Goal: Information Seeking & Learning: Check status

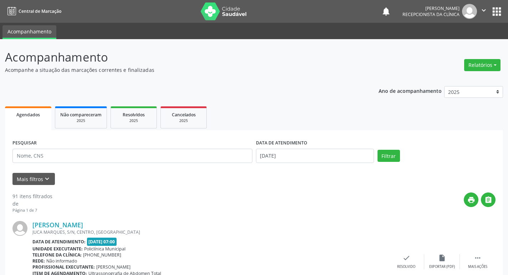
click at [488, 11] on button "" at bounding box center [484, 11] width 14 height 15
click at [456, 46] on link "Sair" at bounding box center [465, 43] width 49 height 10
click at [131, 157] on input "text" at bounding box center [132, 156] width 240 height 14
click at [377, 150] on button "Filtrar" at bounding box center [388, 156] width 22 height 12
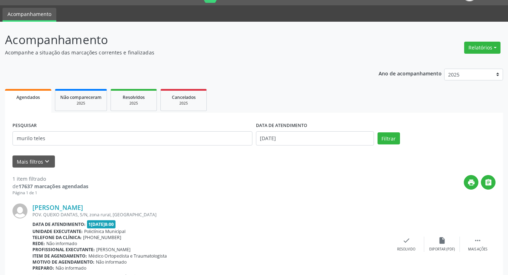
scroll to position [47, 0]
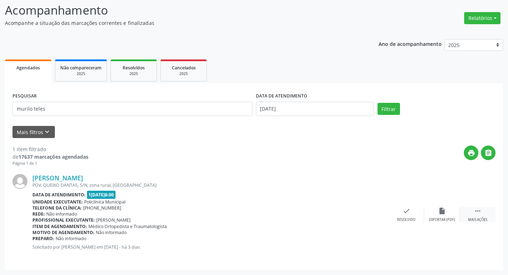
click at [477, 210] on icon "" at bounding box center [478, 211] width 8 height 8
click at [367, 212] on icon "print" at bounding box center [371, 211] width 8 height 8
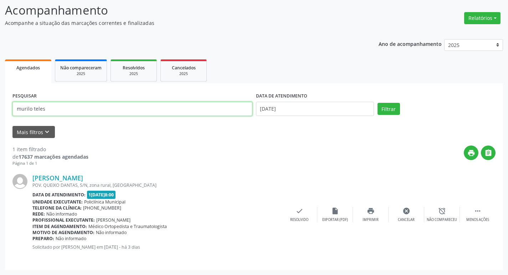
click at [162, 113] on input "murilo teles" at bounding box center [132, 109] width 240 height 14
click at [377, 103] on button "Filtrar" at bounding box center [388, 109] width 22 height 12
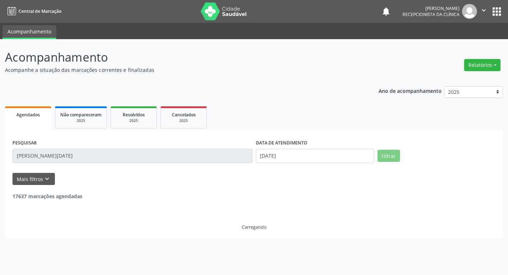
scroll to position [0, 0]
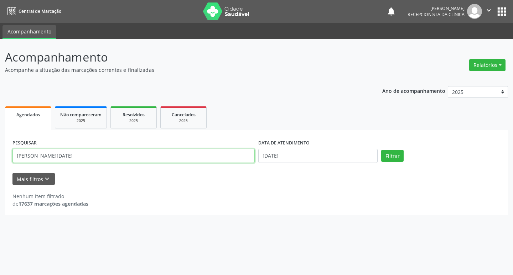
click at [109, 156] on input "[PERSON_NAME][DATE]" at bounding box center [133, 156] width 242 height 14
click at [381, 150] on button "Filtrar" at bounding box center [392, 156] width 22 height 12
click at [108, 160] on input "[PERSON_NAME][DATE]" at bounding box center [133, 156] width 242 height 14
click at [381, 150] on button "Filtrar" at bounding box center [392, 156] width 22 height 12
click at [130, 151] on div "PESQUISAR [PERSON_NAME][DATE]" at bounding box center [134, 153] width 246 height 30
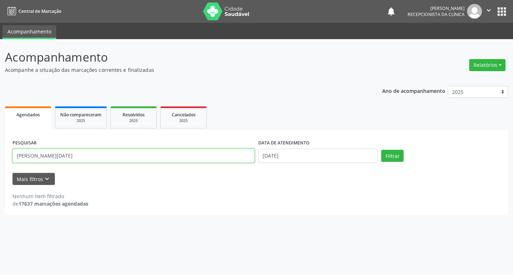
click at [130, 151] on input "[PERSON_NAME][DATE]" at bounding box center [133, 156] width 242 height 14
click at [381, 150] on button "Filtrar" at bounding box center [392, 156] width 22 height 12
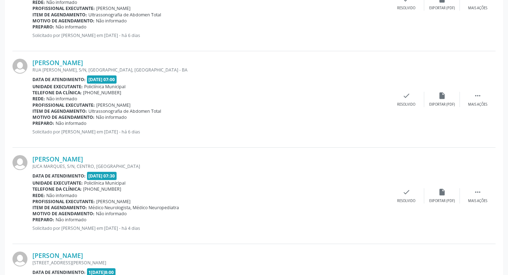
scroll to position [285, 0]
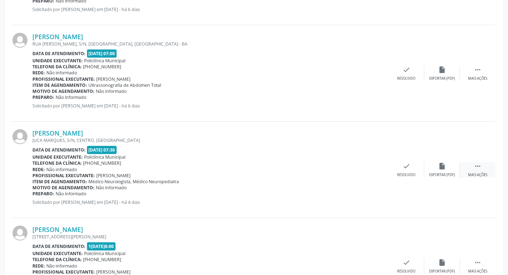
click at [477, 169] on icon "" at bounding box center [478, 166] width 8 height 8
click at [376, 166] on div "print Imprimir" at bounding box center [371, 169] width 36 height 15
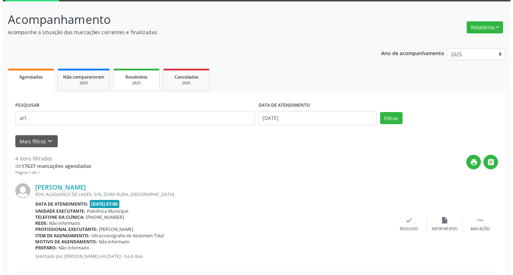
scroll to position [0, 0]
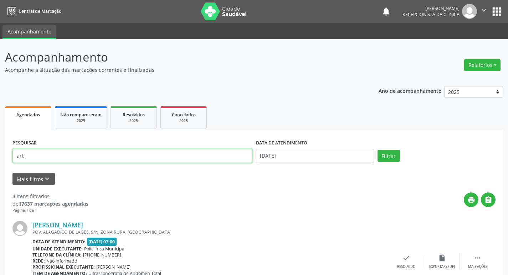
click at [98, 159] on input "art" at bounding box center [132, 156] width 240 height 14
drag, startPoint x: 98, startPoint y: 159, endPoint x: 99, endPoint y: 163, distance: 4.4
click at [99, 161] on input "art" at bounding box center [132, 156] width 240 height 14
click at [99, 163] on input "art" at bounding box center [132, 156] width 240 height 14
drag, startPoint x: 99, startPoint y: 163, endPoint x: 93, endPoint y: 161, distance: 5.9
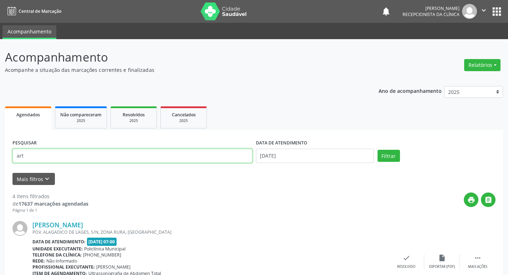
click at [93, 161] on input "art" at bounding box center [132, 156] width 240 height 14
click at [377, 150] on button "Filtrar" at bounding box center [388, 156] width 22 height 12
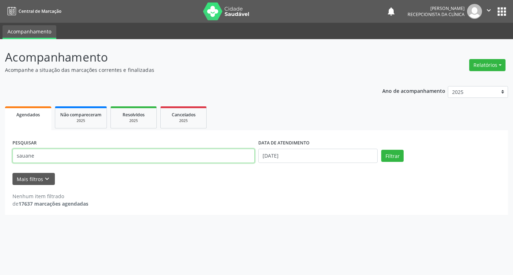
click at [90, 156] on input "sauane" at bounding box center [133, 156] width 242 height 14
type input "saane"
click at [381, 150] on button "Filtrar" at bounding box center [392, 156] width 22 height 12
click at [136, 154] on input "saane" at bounding box center [133, 156] width 242 height 14
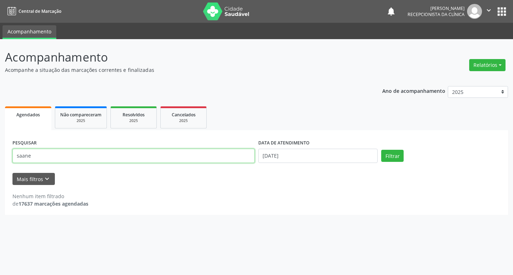
click at [138, 156] on input "saane" at bounding box center [133, 156] width 242 height 14
